Goal: Task Accomplishment & Management: Use online tool/utility

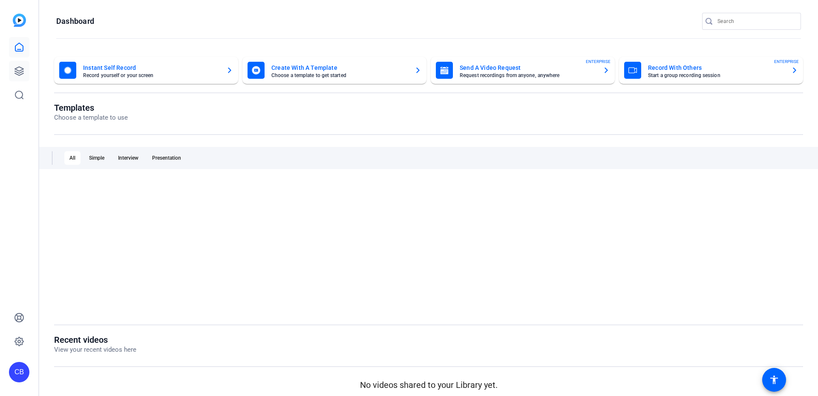
drag, startPoint x: 33, startPoint y: 71, endPoint x: 26, endPoint y: 70, distance: 7.7
click at [32, 69] on div "CB" at bounding box center [19, 198] width 38 height 396
click at [26, 70] on link at bounding box center [19, 71] width 20 height 20
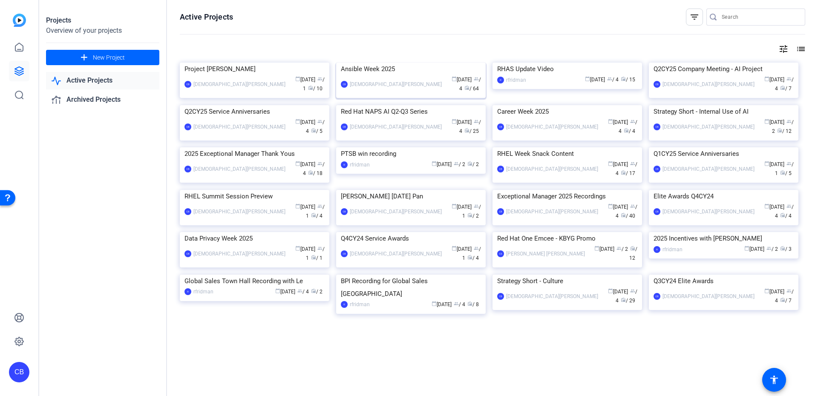
click at [443, 75] on div "Ansible Week 2025" at bounding box center [411, 69] width 140 height 13
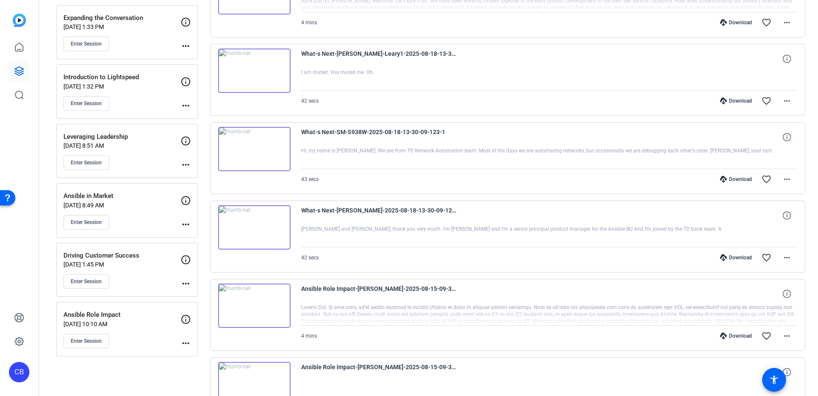
scroll to position [307, 0]
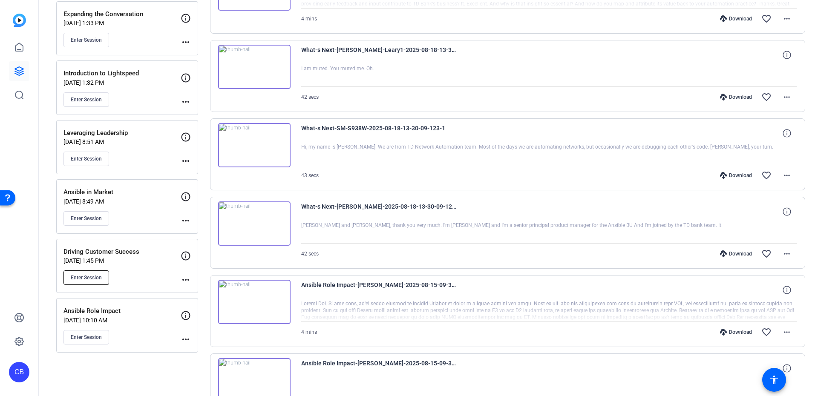
click at [106, 281] on button "Enter Session" at bounding box center [86, 278] width 46 height 14
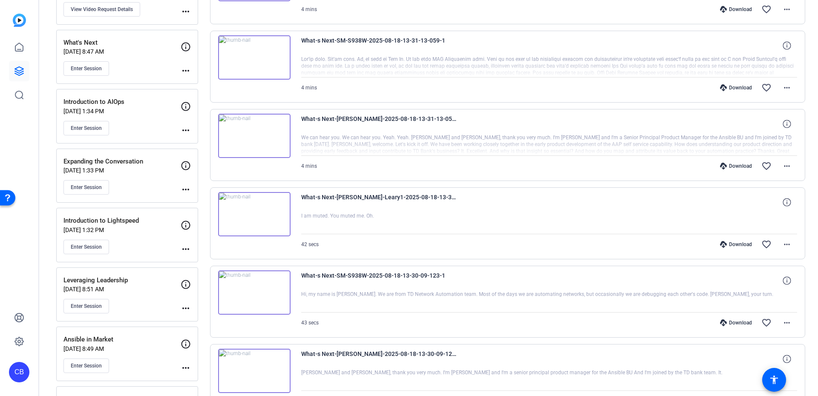
scroll to position [0, 0]
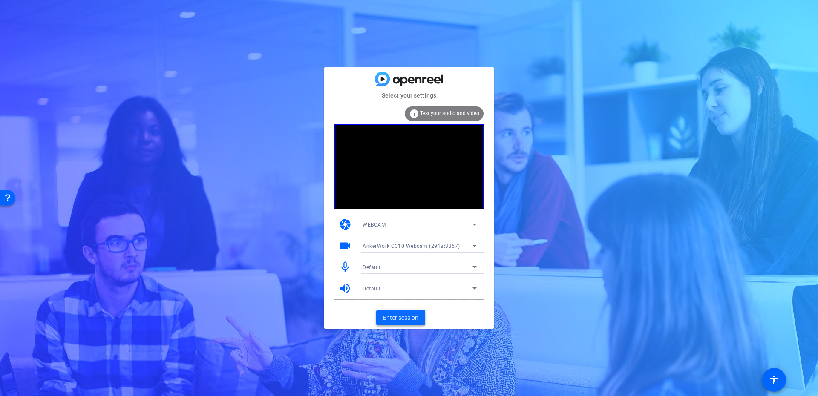
click at [404, 318] on span "Enter session" at bounding box center [400, 318] width 35 height 9
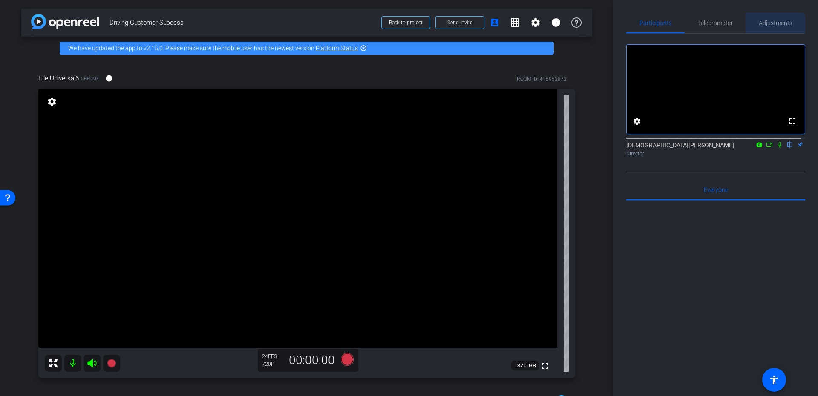
drag, startPoint x: 758, startPoint y: 26, endPoint x: 754, endPoint y: 29, distance: 5.2
click at [759, 27] on span "Adjustments" at bounding box center [776, 23] width 34 height 20
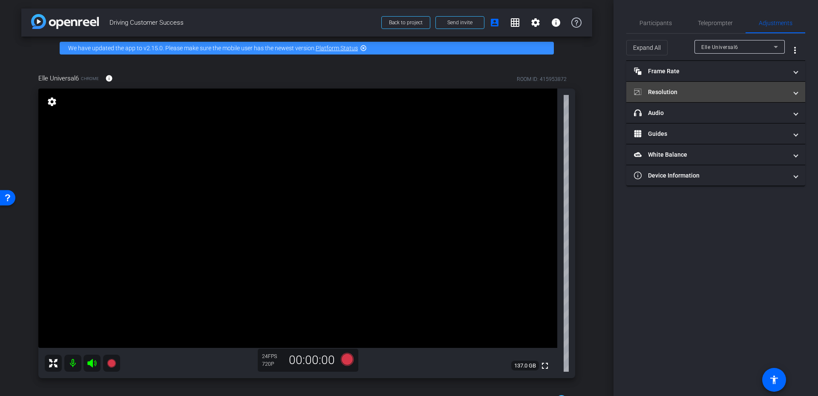
click at [677, 92] on mat-panel-title "Resolution" at bounding box center [710, 92] width 153 height 9
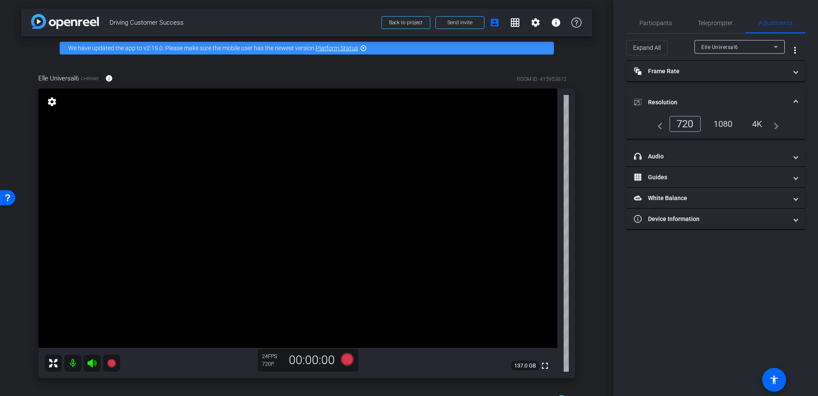
drag, startPoint x: 711, startPoint y: 116, endPoint x: 713, endPoint y: 121, distance: 5.3
click at [713, 122] on div "1080" at bounding box center [723, 124] width 32 height 14
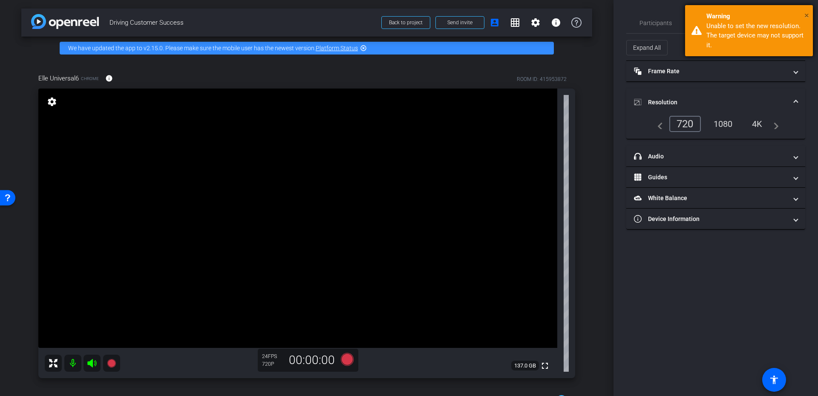
click at [808, 14] on span "×" at bounding box center [806, 15] width 5 height 10
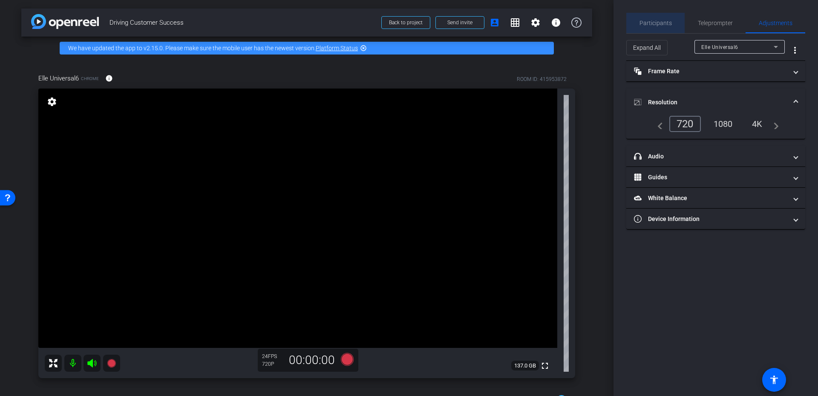
click at [668, 24] on span "Participants" at bounding box center [655, 23] width 32 height 6
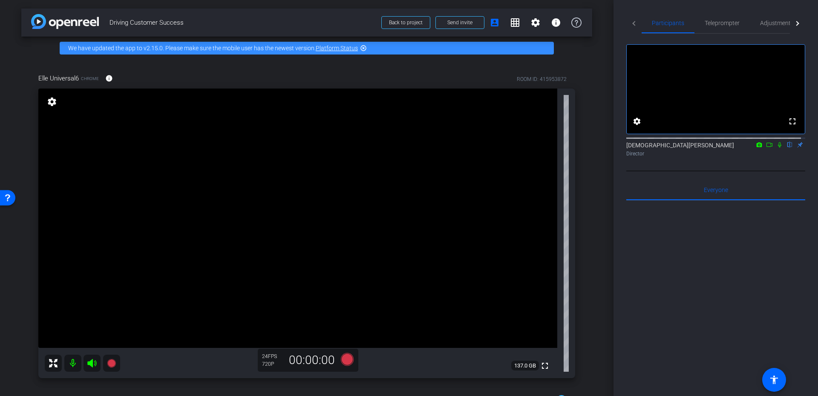
scroll to position [77, 0]
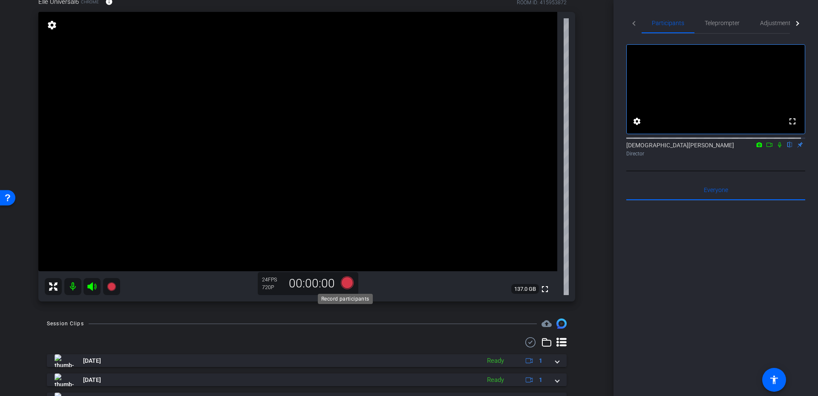
click at [343, 283] on icon at bounding box center [347, 282] width 13 height 13
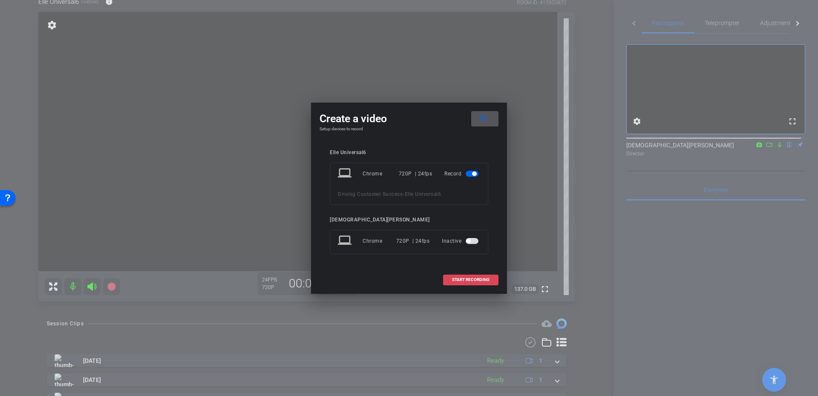
click at [462, 278] on span "START RECORDING" at bounding box center [470, 280] width 37 height 4
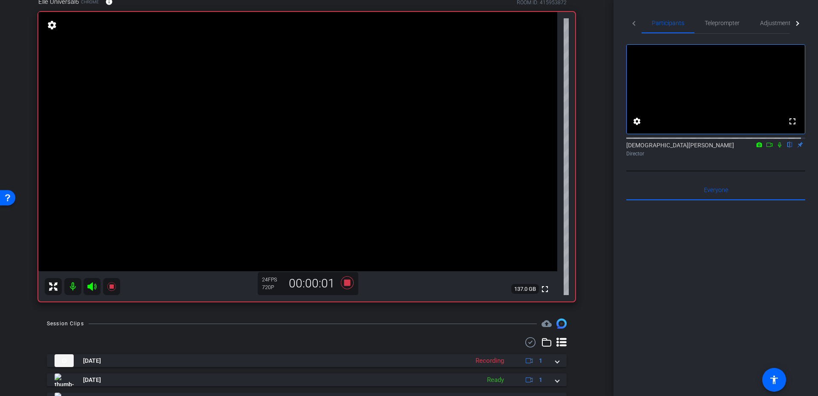
click at [778, 148] on icon at bounding box center [779, 145] width 3 height 6
click at [766, 148] on icon at bounding box center [769, 145] width 7 height 6
click at [348, 282] on icon at bounding box center [347, 282] width 13 height 13
click at [786, 148] on icon at bounding box center [789, 145] width 7 height 6
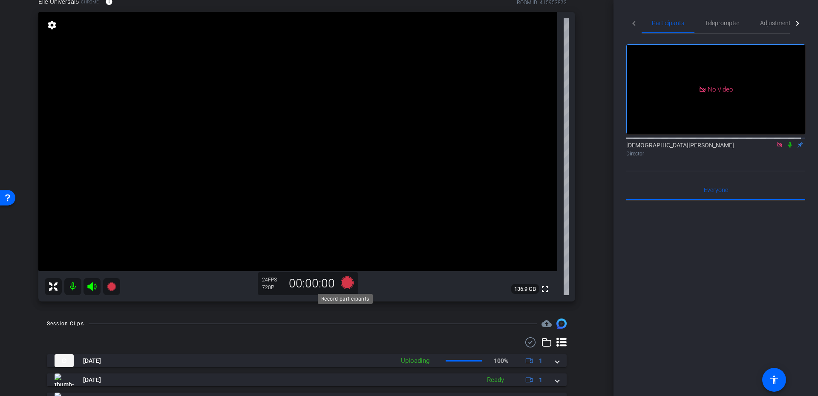
click at [342, 281] on icon at bounding box center [347, 282] width 13 height 13
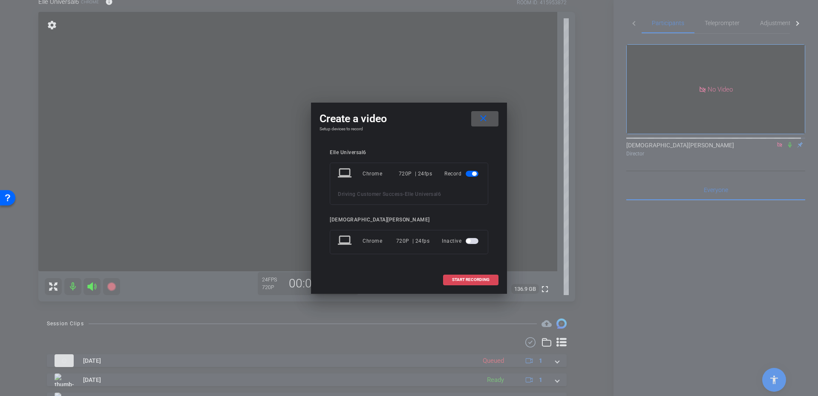
click at [470, 276] on button "START RECORDING" at bounding box center [470, 280] width 55 height 11
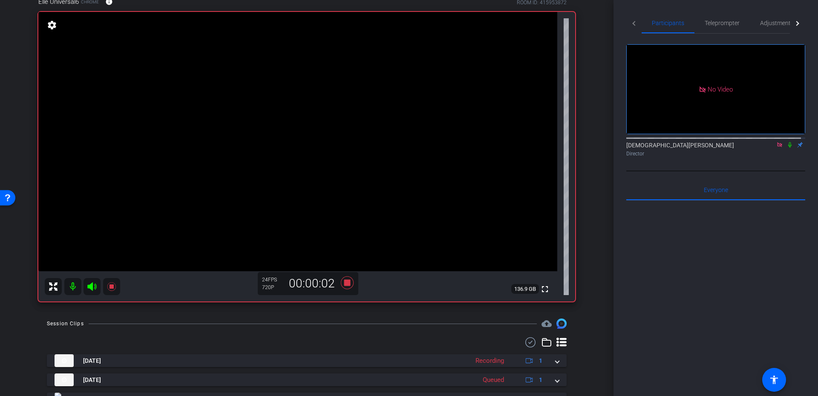
click at [788, 148] on icon at bounding box center [789, 145] width 7 height 6
click at [346, 287] on icon at bounding box center [347, 282] width 20 height 15
click at [784, 158] on div "Christian Binder Director" at bounding box center [715, 149] width 179 height 17
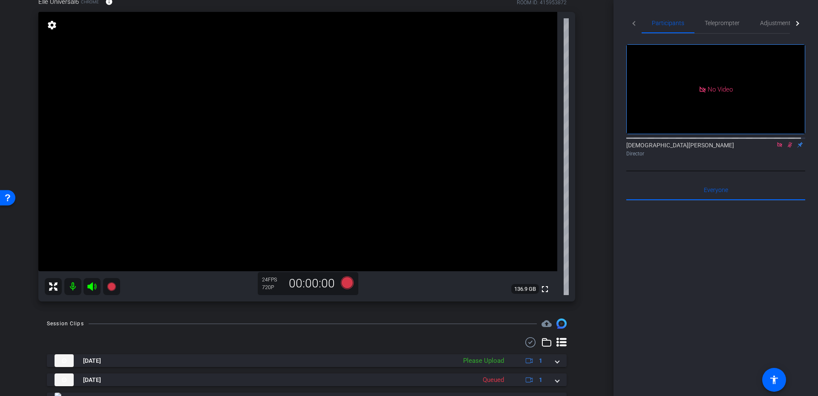
click at [786, 148] on icon at bounding box center [789, 145] width 7 height 6
click at [776, 148] on icon at bounding box center [779, 145] width 7 height 6
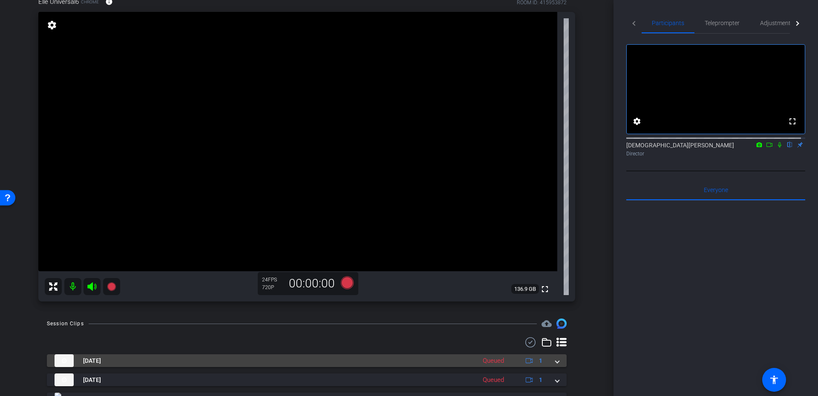
click at [555, 357] on span at bounding box center [556, 361] width 3 height 9
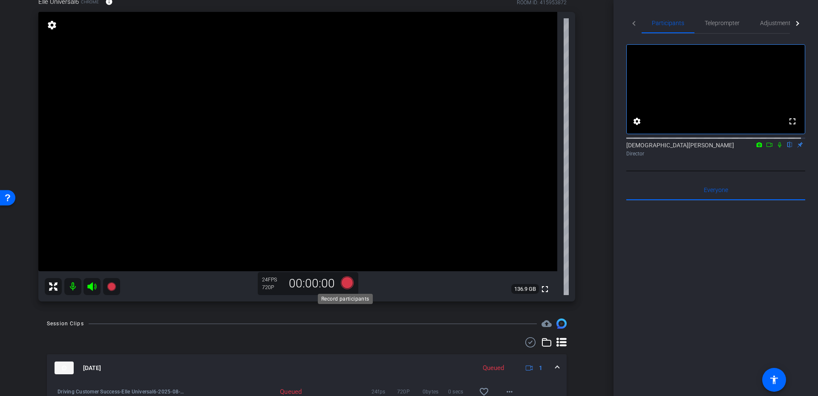
scroll to position [153, 0]
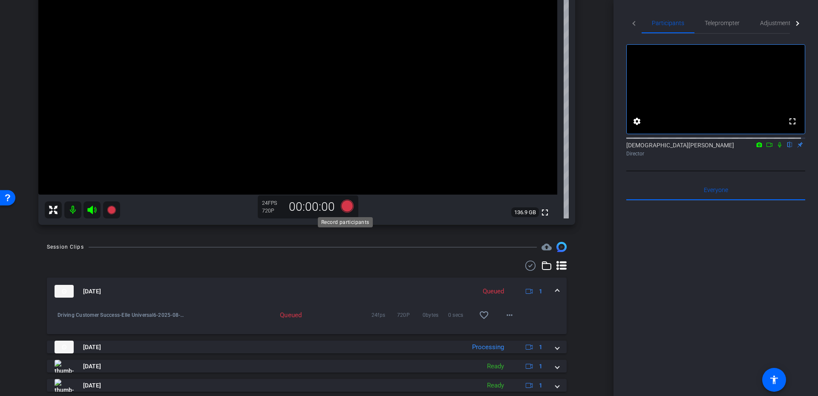
click at [342, 209] on icon at bounding box center [347, 206] width 13 height 13
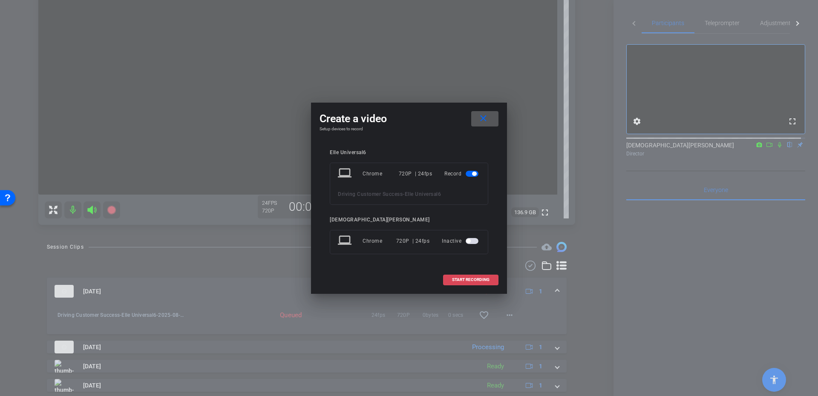
click at [467, 282] on span "START RECORDING" at bounding box center [470, 280] width 37 height 4
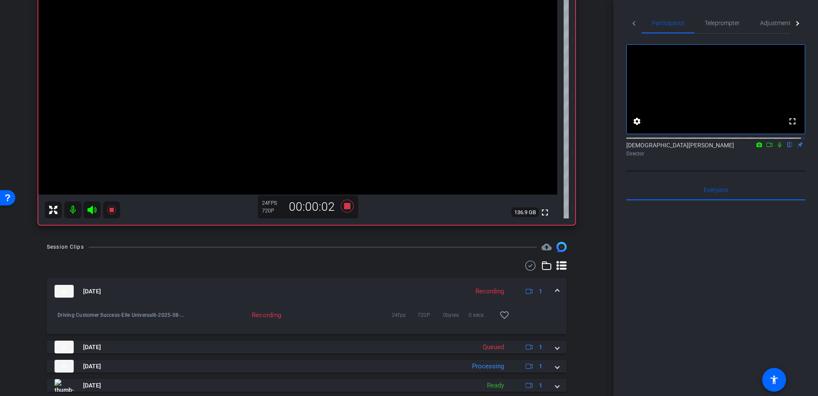
click at [778, 148] on icon at bounding box center [779, 145] width 3 height 6
click at [766, 148] on icon at bounding box center [769, 145] width 7 height 6
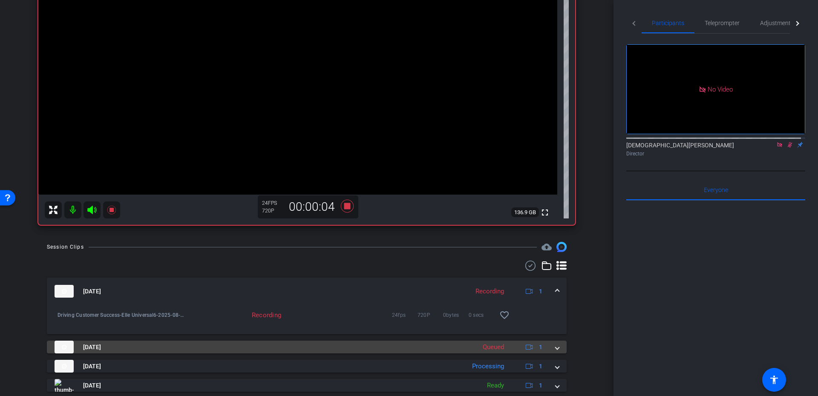
click at [562, 345] on mat-expansion-panel-header "Aug 19, 2025 Queued 1" at bounding box center [307, 347] width 520 height 13
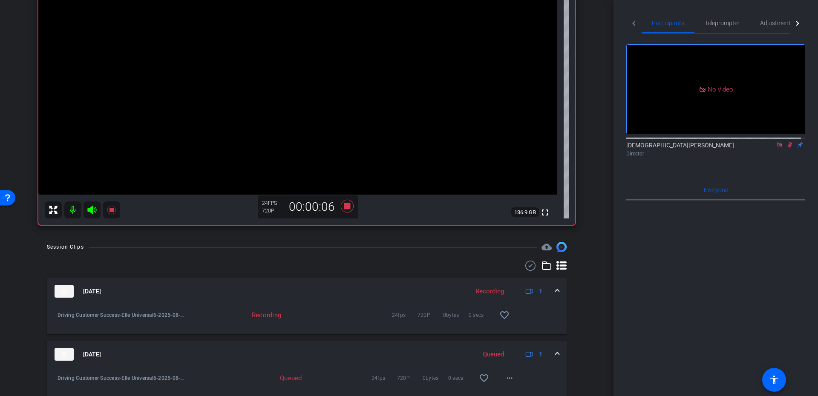
click at [555, 351] on mat-expansion-panel-header "Aug 19, 2025 Queued 1" at bounding box center [307, 354] width 520 height 27
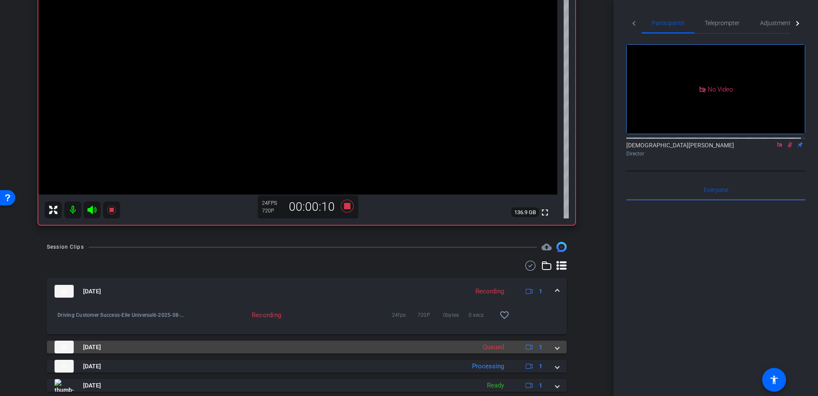
click at [555, 348] on span at bounding box center [556, 347] width 3 height 9
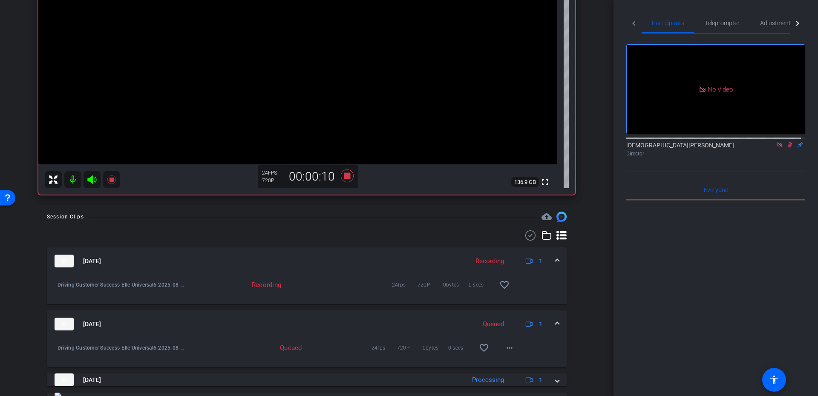
scroll to position [230, 0]
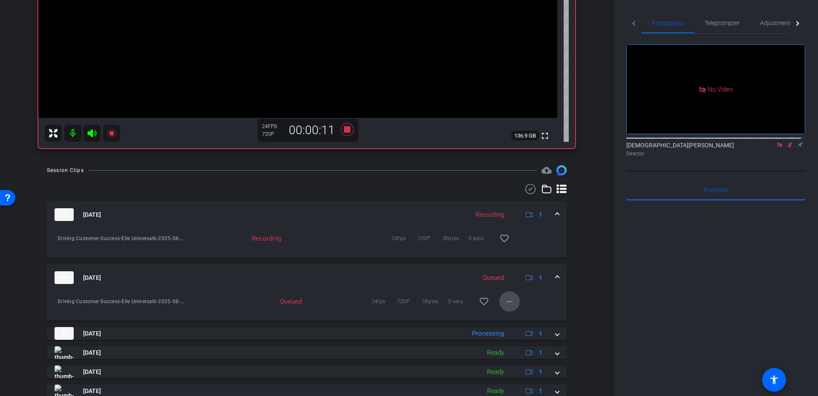
click at [511, 298] on span at bounding box center [509, 301] width 20 height 20
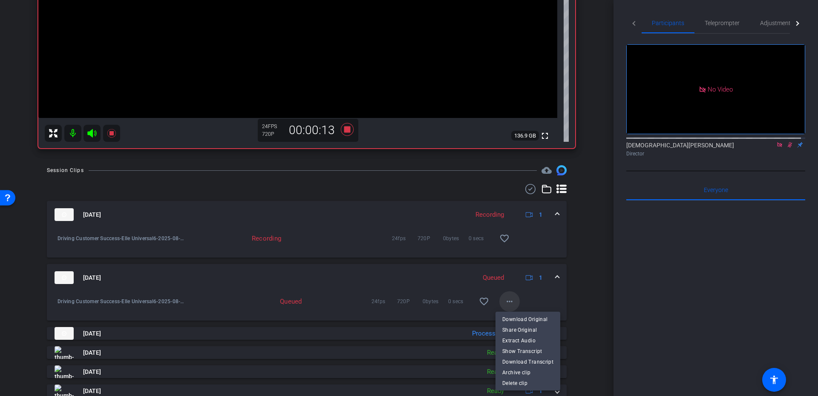
click at [511, 298] on div at bounding box center [409, 198] width 818 height 396
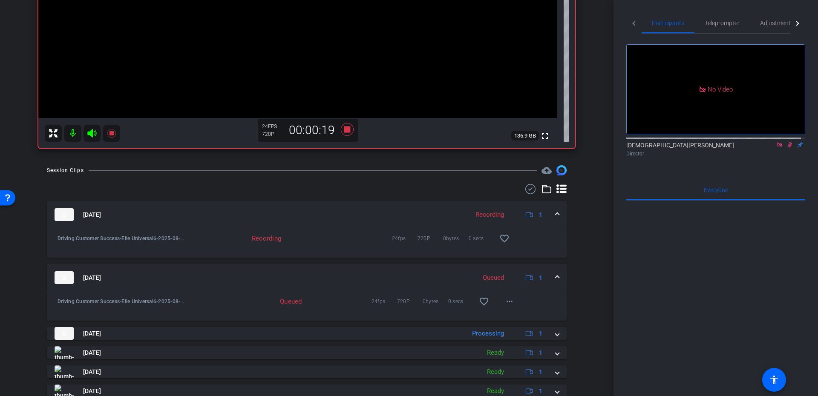
click at [555, 280] on span at bounding box center [556, 277] width 3 height 9
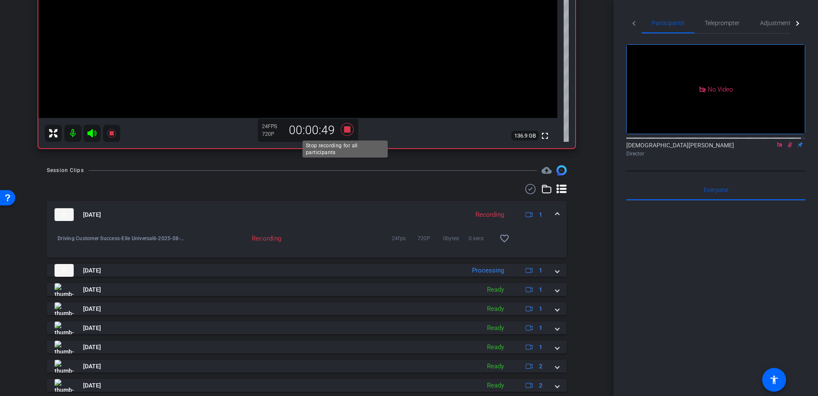
click at [345, 127] on icon at bounding box center [347, 129] width 13 height 13
click at [787, 148] on icon at bounding box center [789, 145] width 7 height 6
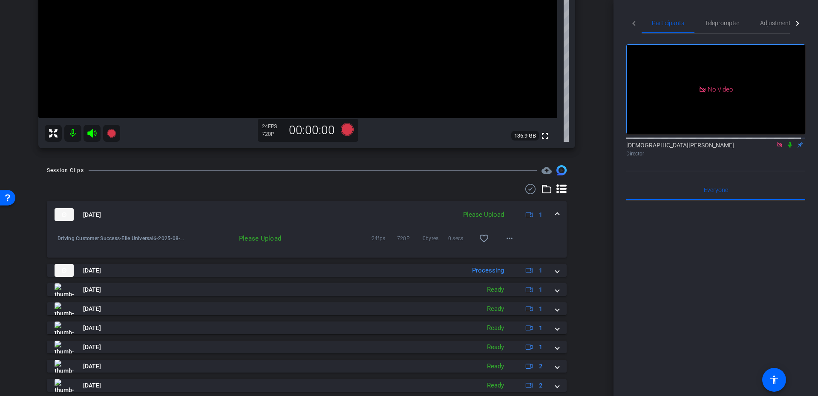
click at [776, 148] on icon at bounding box center [779, 145] width 7 height 6
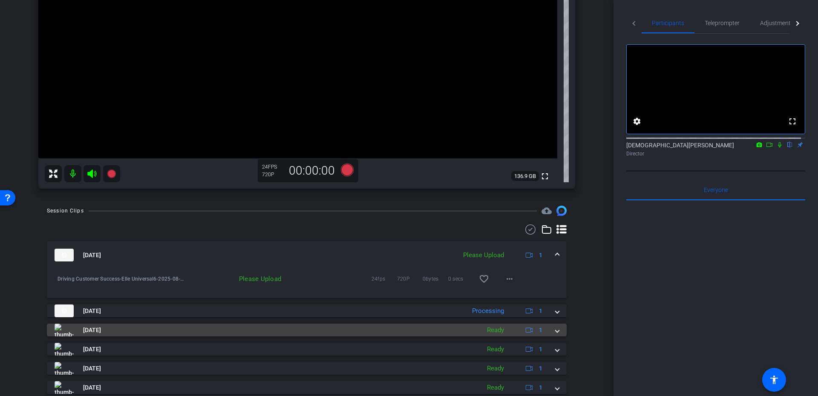
scroll to position [153, 0]
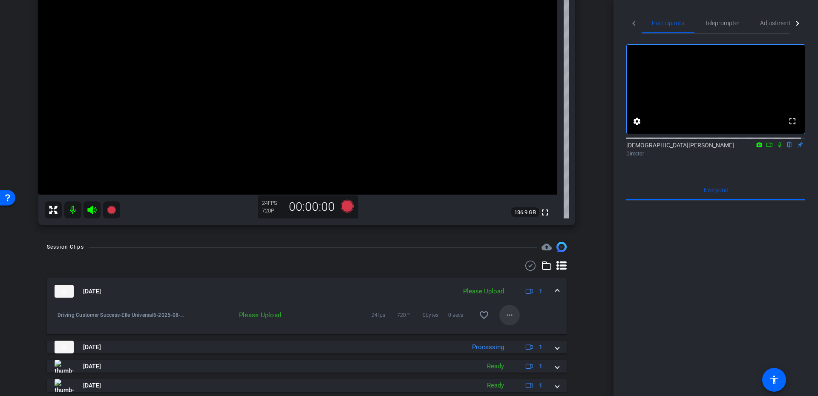
click at [504, 314] on mat-icon "more_horiz" at bounding box center [509, 315] width 10 height 10
drag, startPoint x: 508, startPoint y: 330, endPoint x: 593, endPoint y: 306, distance: 88.5
click at [593, 306] on div "Archive clip Delete clip" at bounding box center [409, 198] width 818 height 396
click at [593, 306] on div at bounding box center [409, 198] width 818 height 396
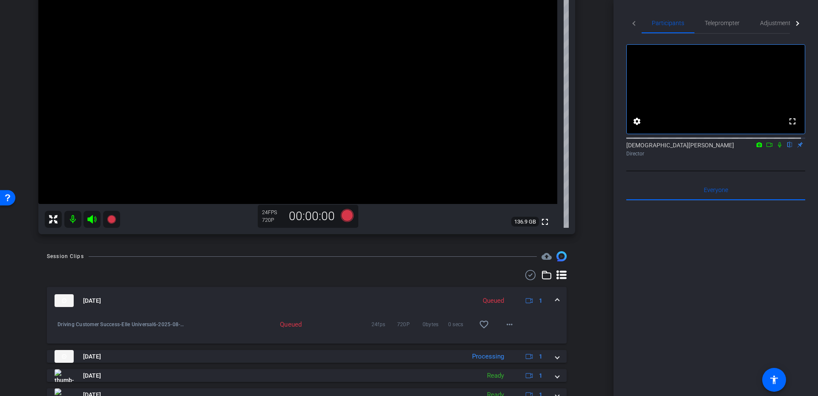
scroll to position [230, 0]
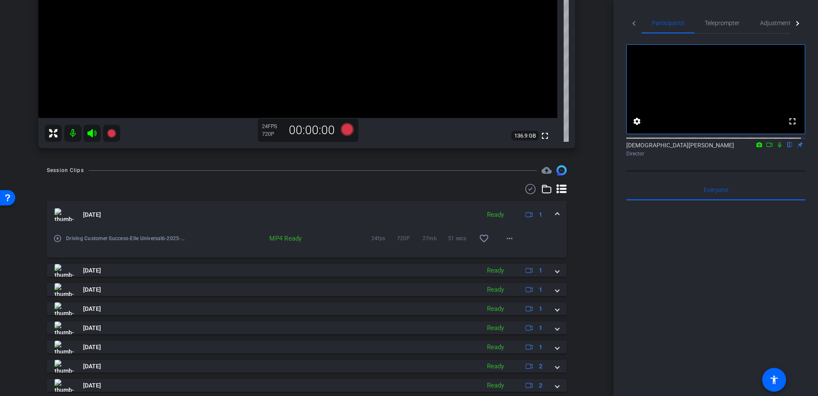
click at [553, 222] on mat-expansion-panel-header "Aug 19, 2025 Ready 1" at bounding box center [307, 214] width 520 height 27
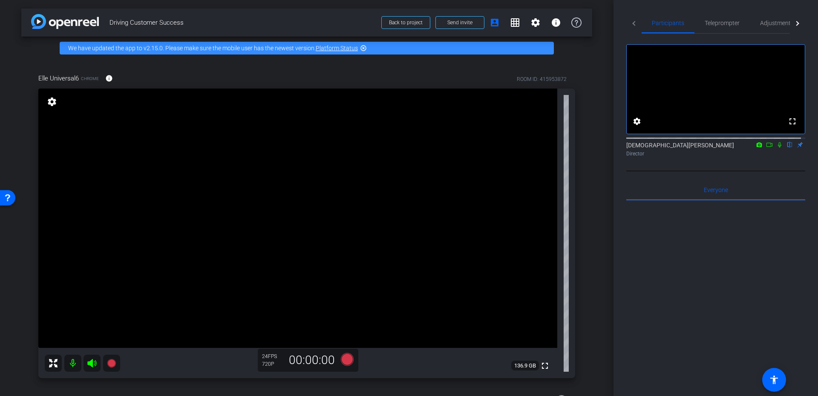
scroll to position [77, 0]
